Goal: Check status: Check status

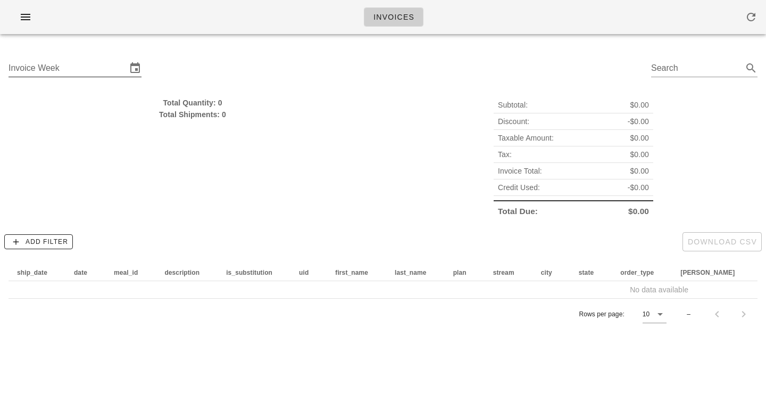
click at [88, 70] on input "Invoice Week" at bounding box center [68, 68] width 118 height 17
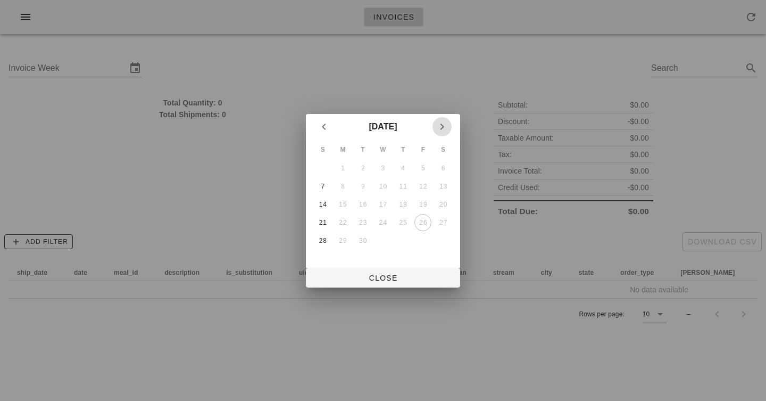
click at [444, 126] on icon "Next month" at bounding box center [442, 126] width 13 height 13
click at [324, 185] on div "5" at bounding box center [323, 186] width 17 height 7
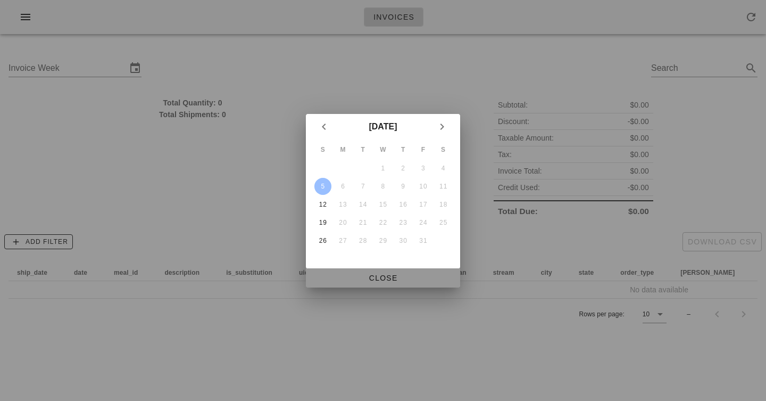
click at [375, 277] on span "Close" at bounding box center [383, 278] width 137 height 9
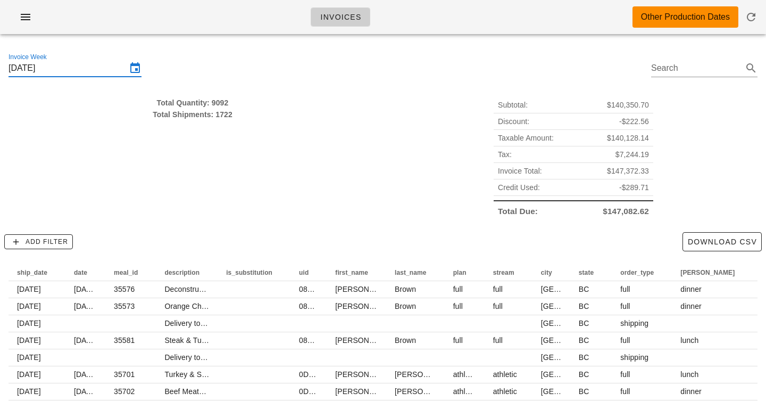
click at [352, 174] on div "Total Quantity: 9092 Total Shipments: 1722" at bounding box center [192, 157] width 381 height 135
click at [51, 68] on input "[DATE]" at bounding box center [68, 68] width 118 height 17
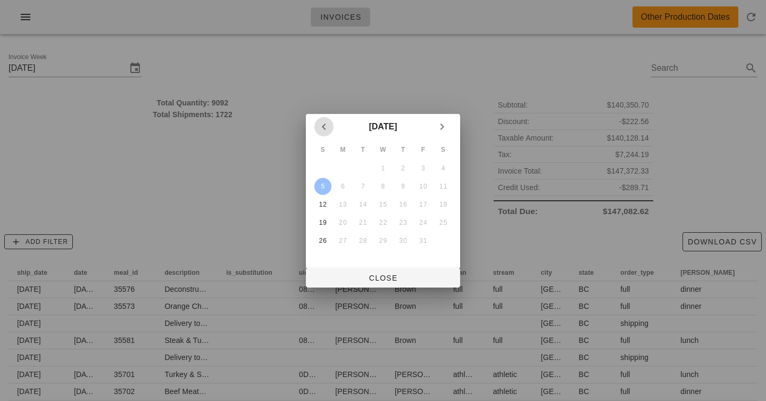
click at [322, 126] on icon "Previous month" at bounding box center [324, 126] width 13 height 13
click at [324, 238] on div "28" at bounding box center [323, 240] width 17 height 7
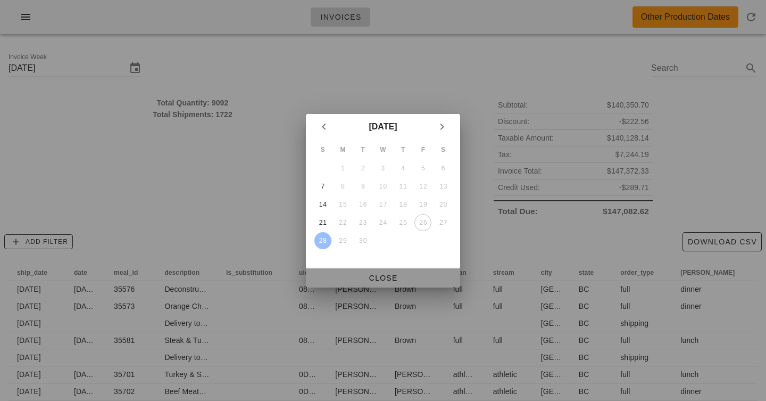
click at [402, 283] on button "Close" at bounding box center [383, 277] width 154 height 19
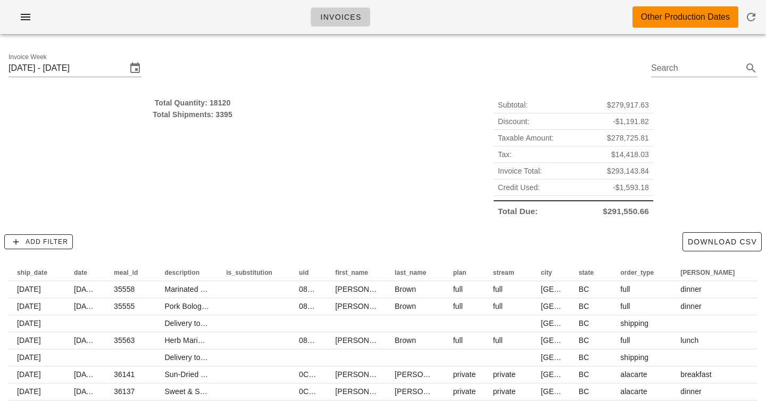
type input "[DATE]"
